Goal: Find specific page/section: Find specific page/section

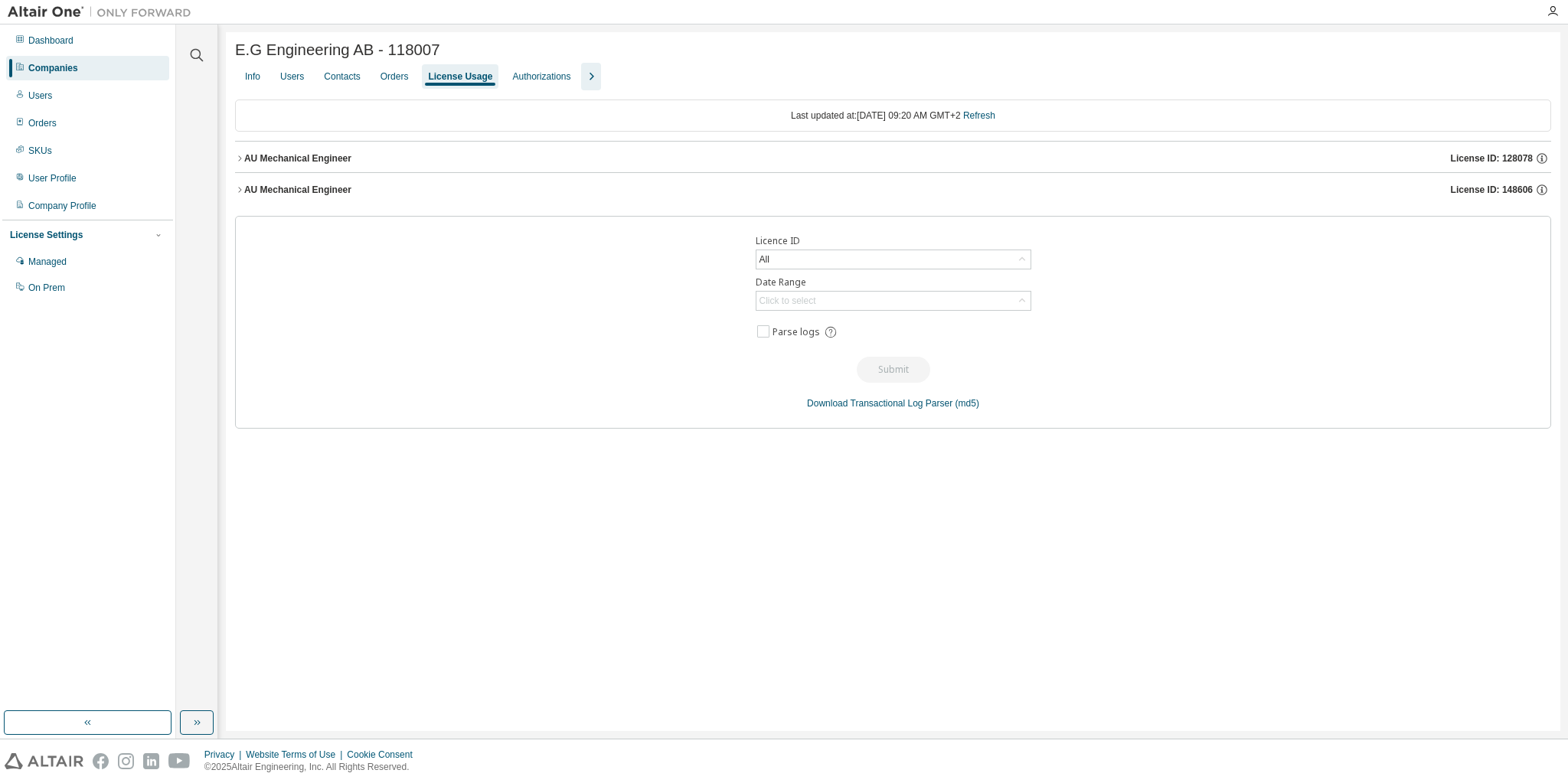
click at [75, 70] on div "Companies" at bounding box center [53, 68] width 50 height 12
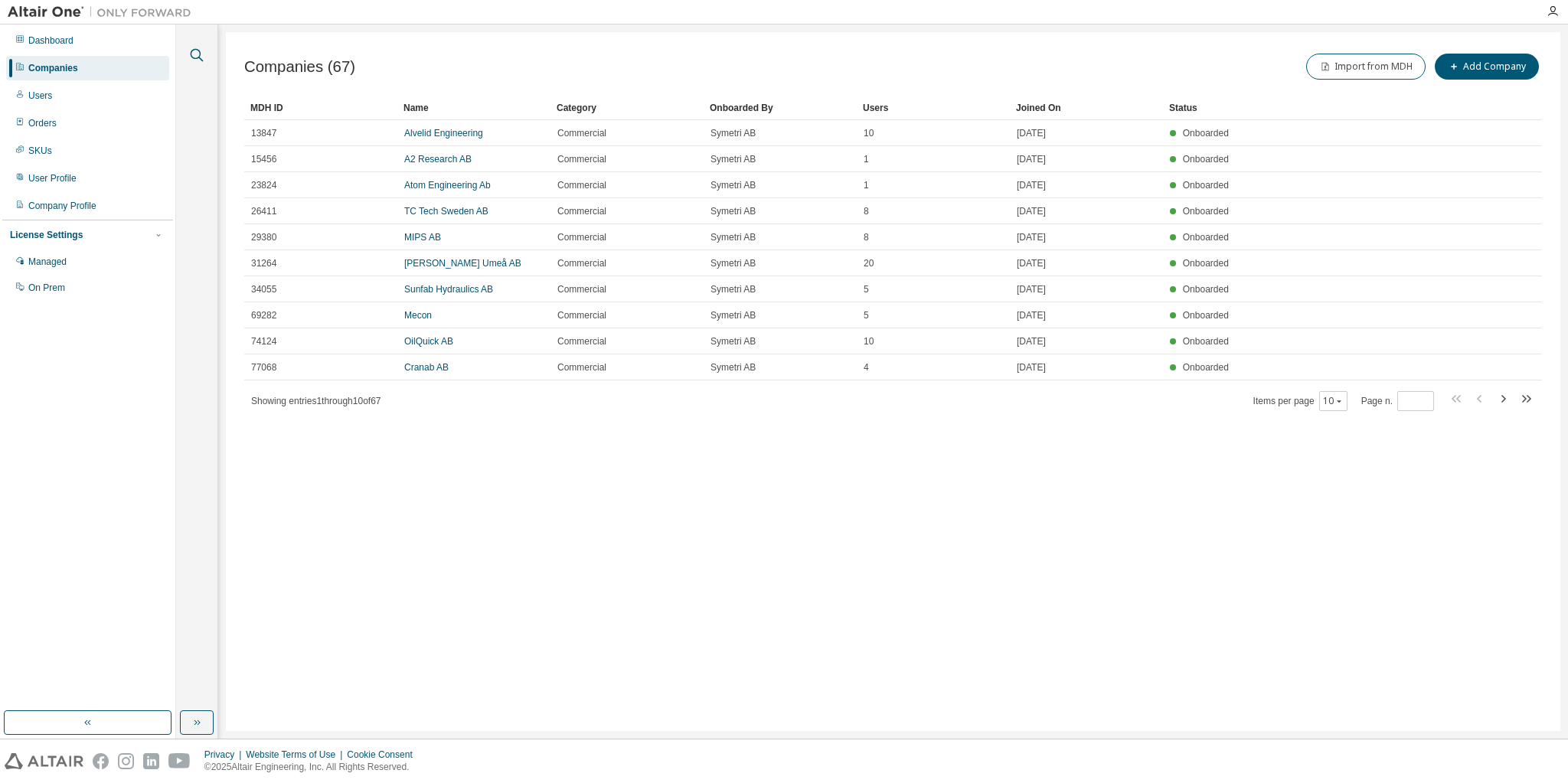
click at [195, 58] on icon "button" at bounding box center [197, 56] width 13 height 13
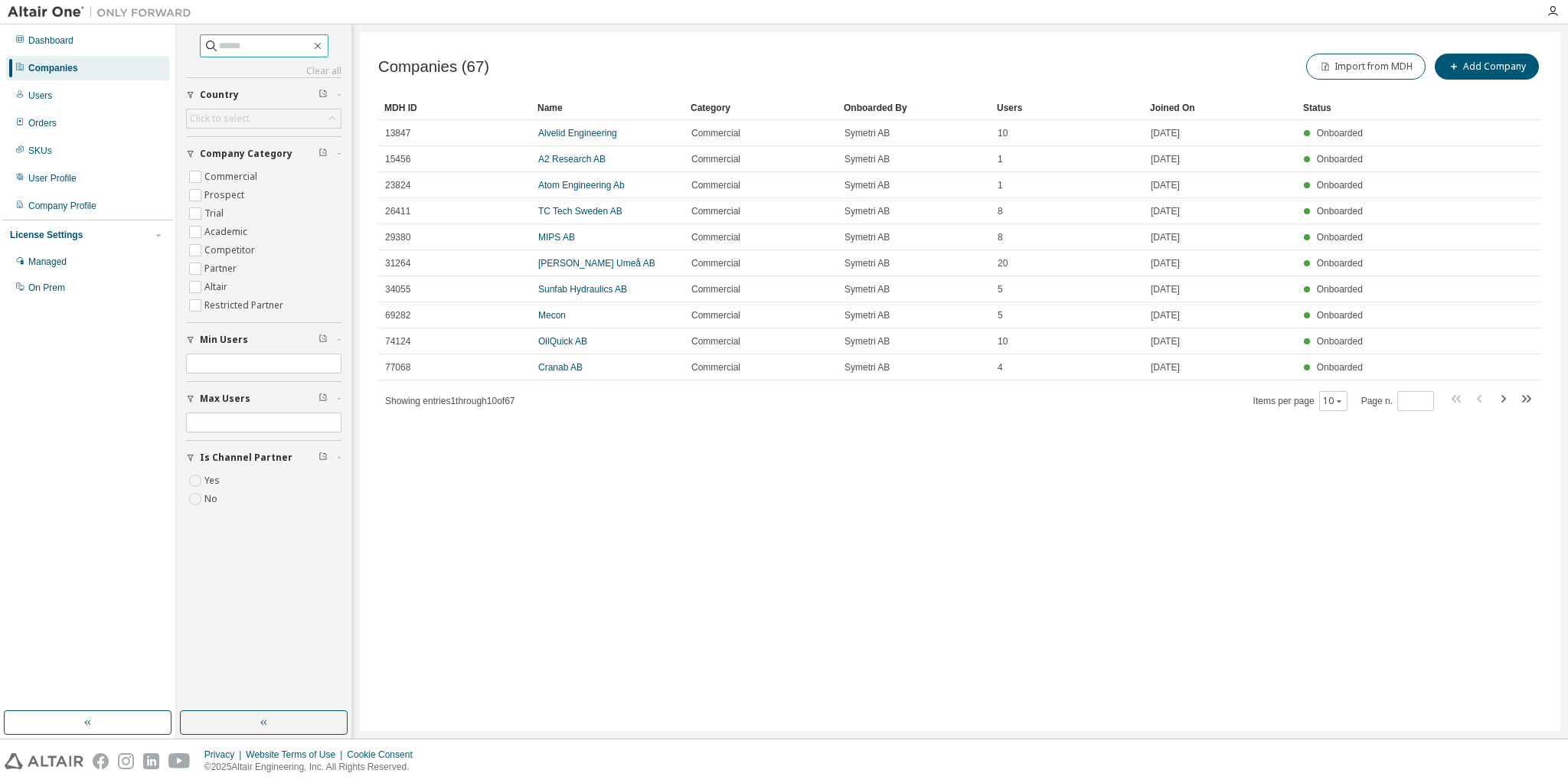
click at [242, 51] on input "text" at bounding box center [265, 45] width 92 height 15
type input "*****"
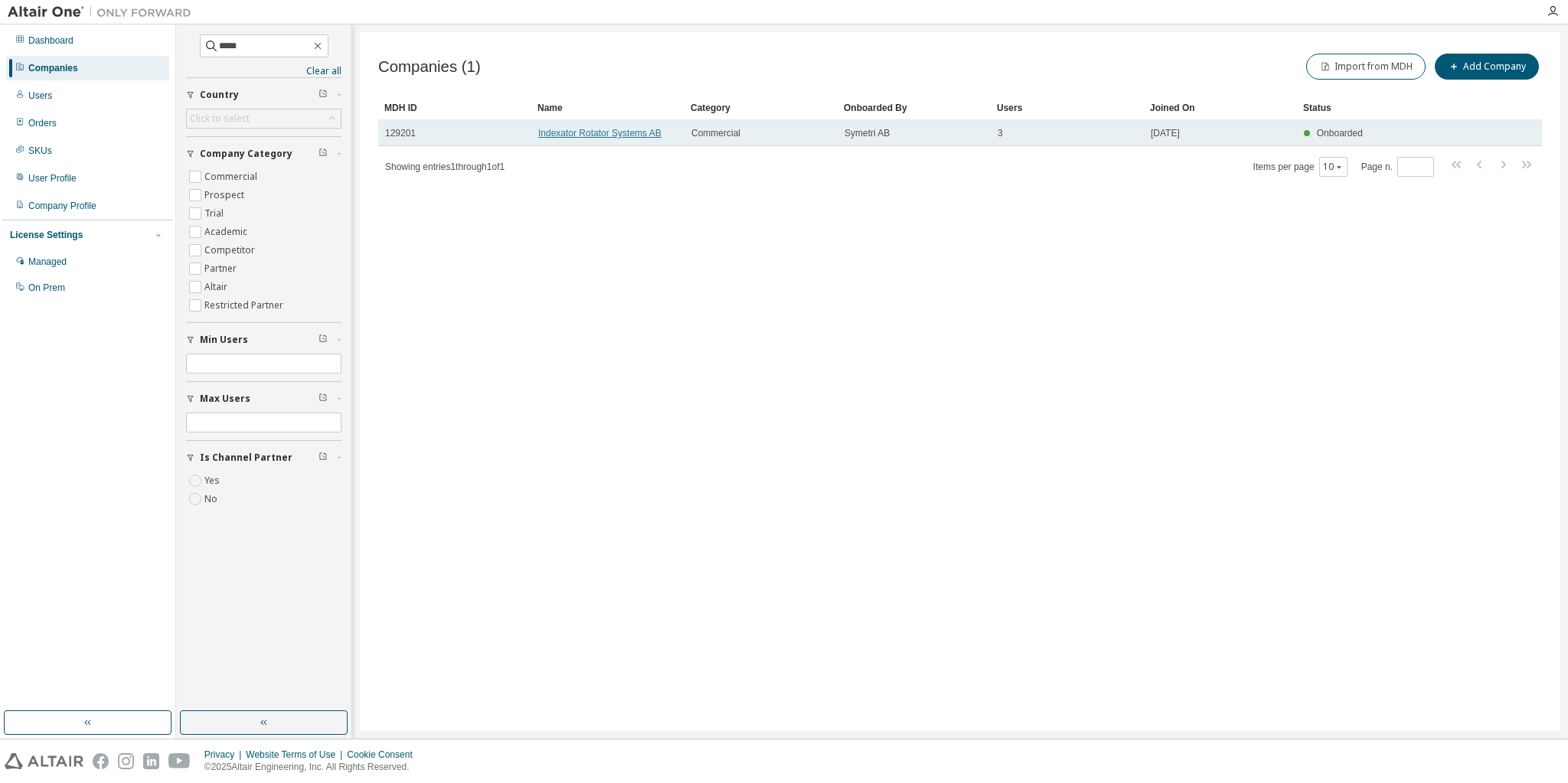
click at [628, 135] on link "Indexator Rotator Systems AB" at bounding box center [600, 133] width 123 height 10
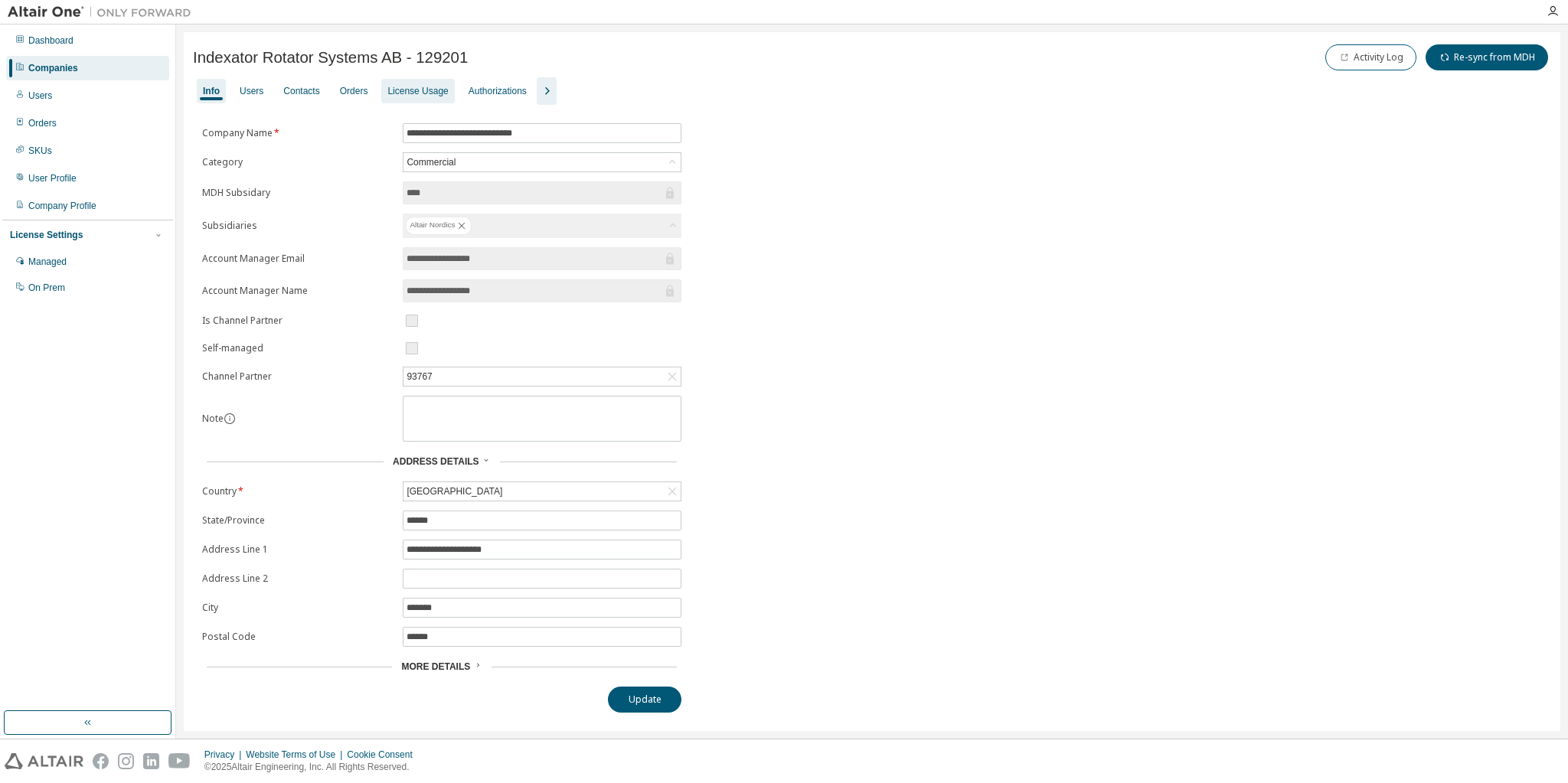
click at [414, 94] on div "License Usage" at bounding box center [418, 91] width 60 height 12
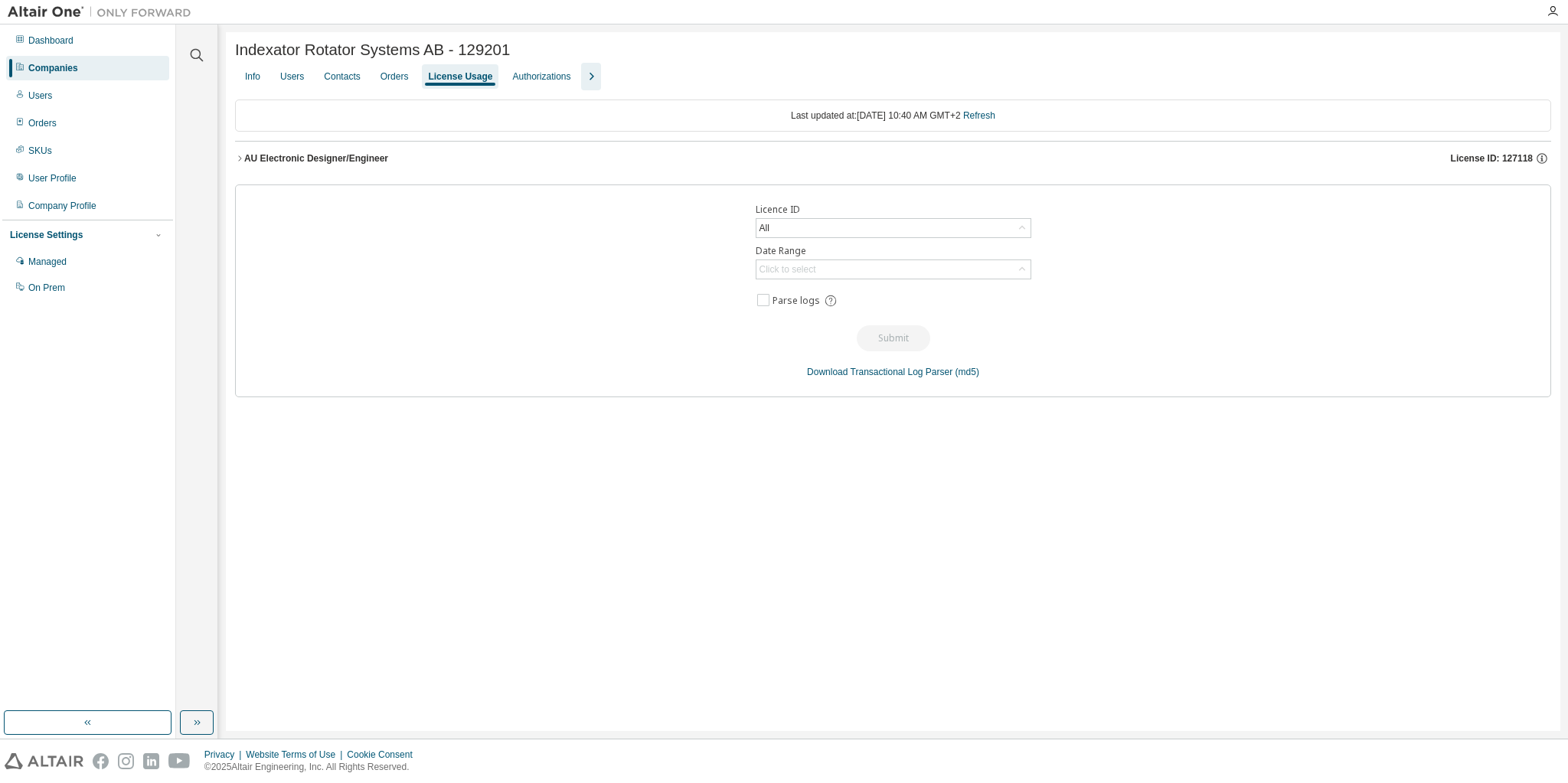
click at [278, 156] on div "AU Electronic Designer/Engineer" at bounding box center [315, 158] width 144 height 12
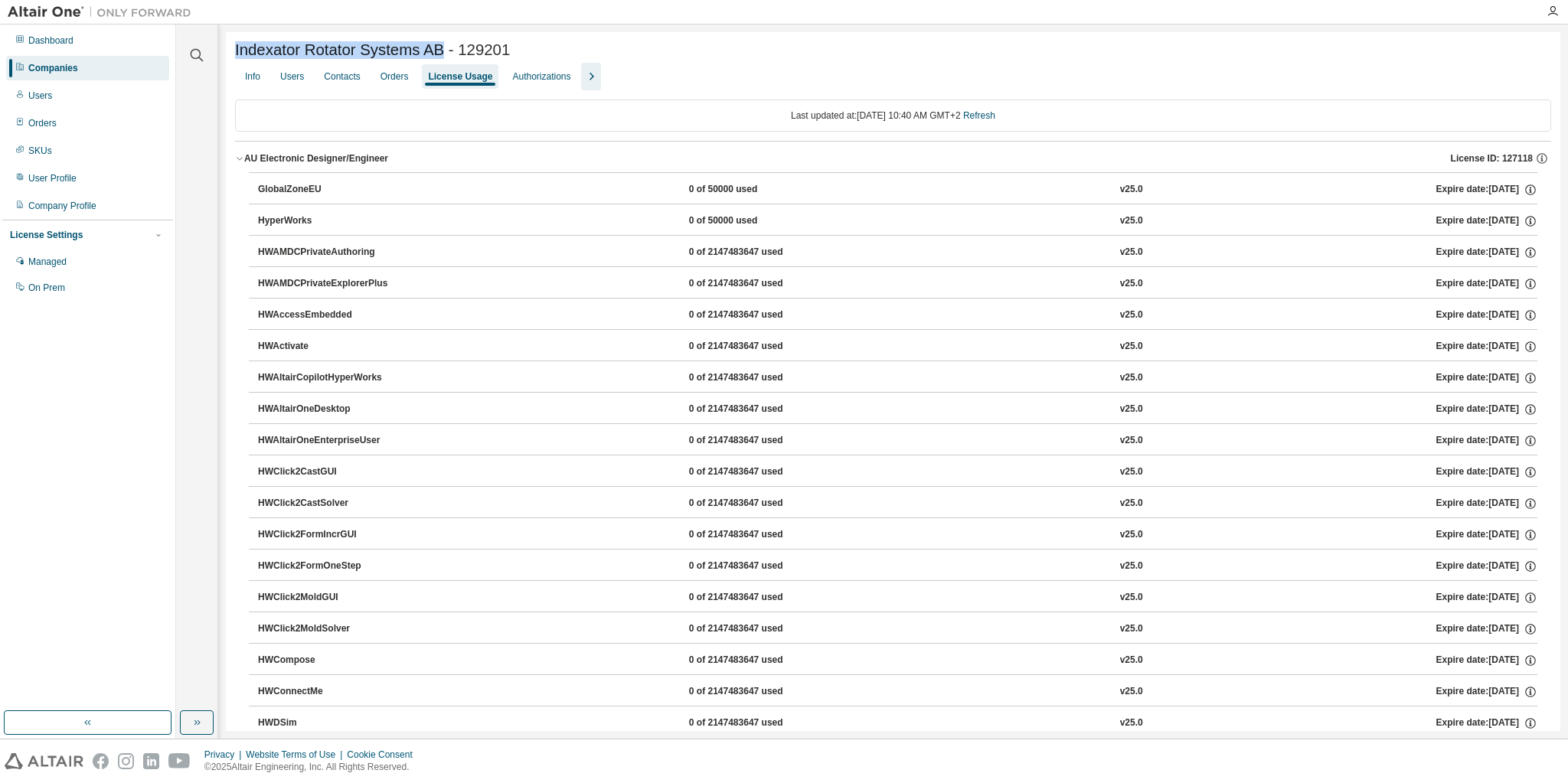
drag, startPoint x: 439, startPoint y: 52, endPoint x: 228, endPoint y: 52, distance: 211.0
click at [381, 83] on div "Orders" at bounding box center [395, 76] width 29 height 12
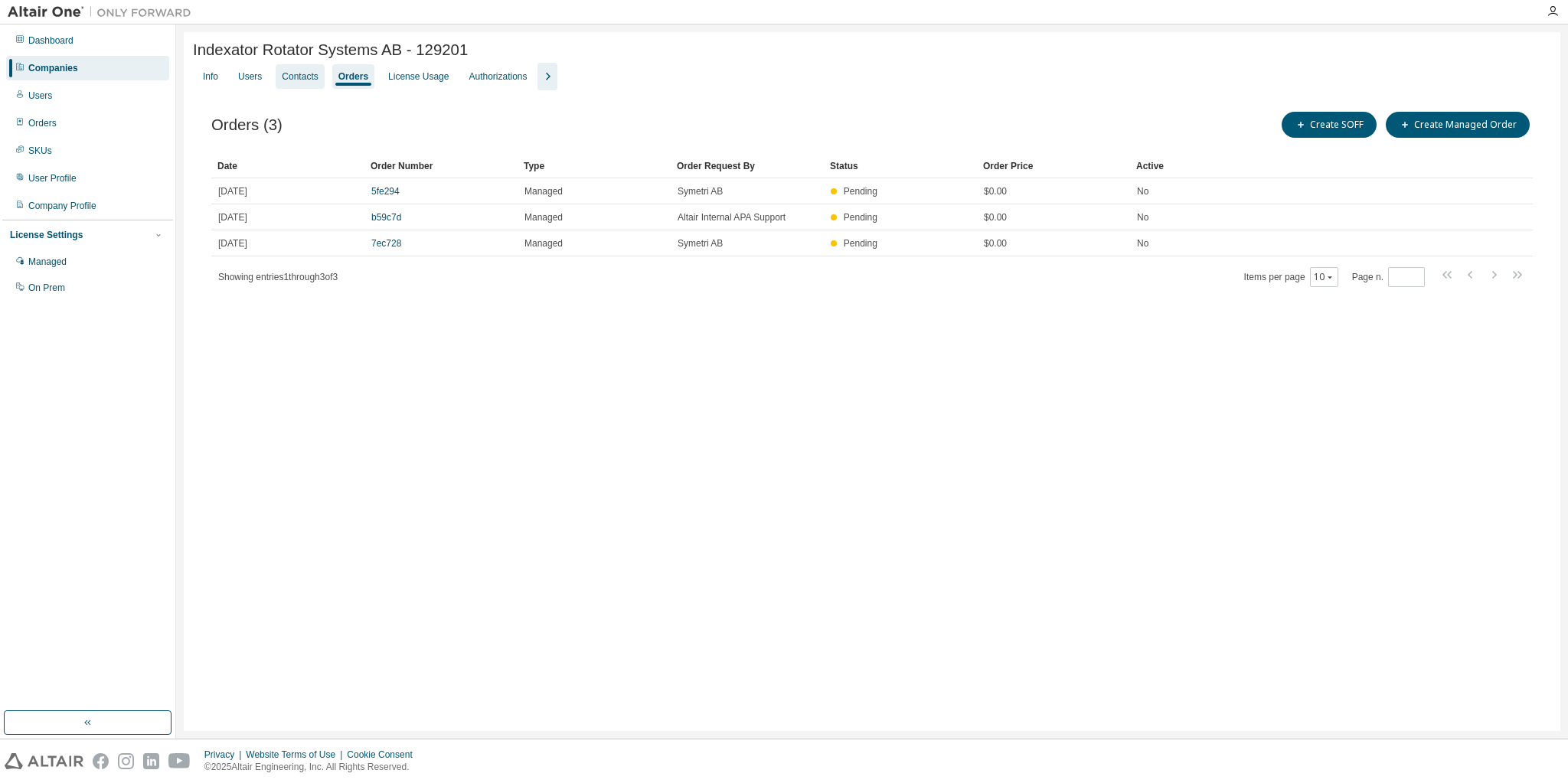
click at [298, 78] on div "Contacts" at bounding box center [299, 76] width 36 height 12
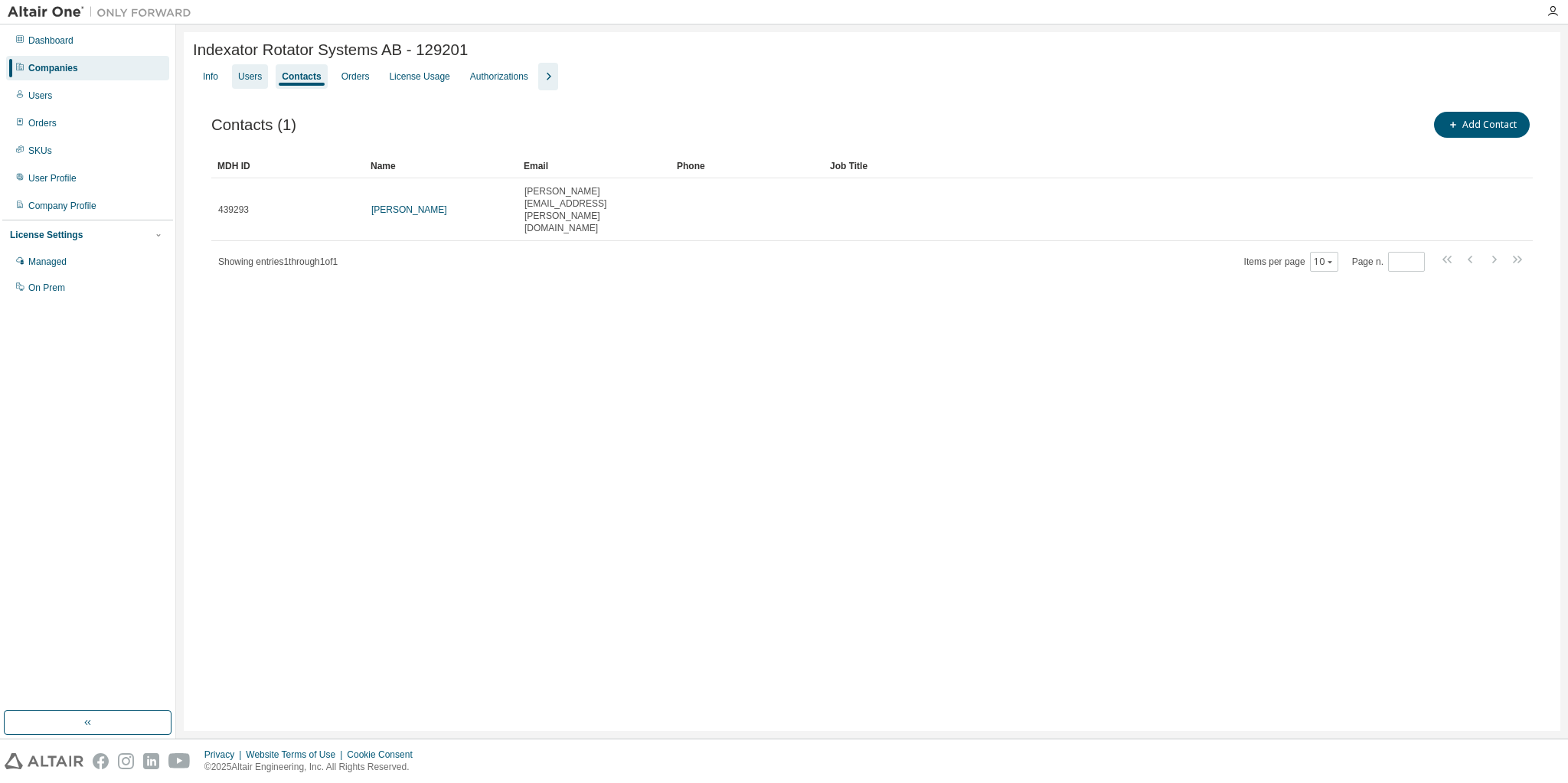
click at [242, 79] on div "Users" at bounding box center [250, 76] width 24 height 12
